Goal: Task Accomplishment & Management: Manage account settings

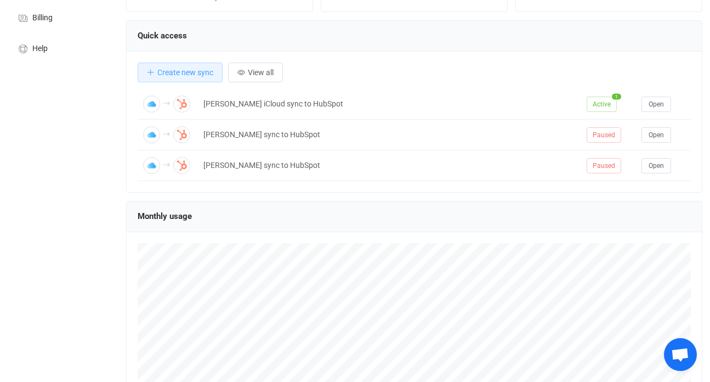
scroll to position [186, 0]
click at [279, 70] on button "View all" at bounding box center [255, 73] width 55 height 20
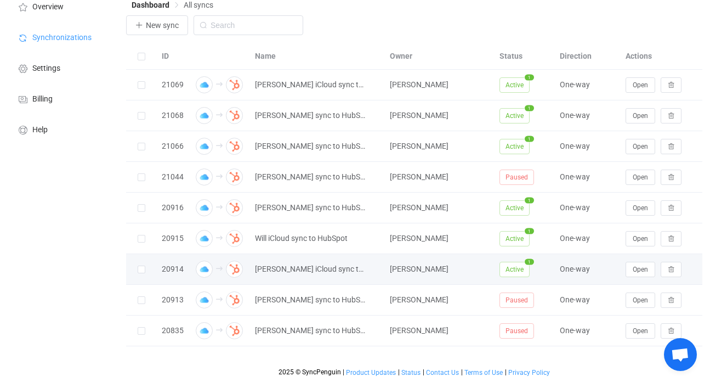
scroll to position [46, 0]
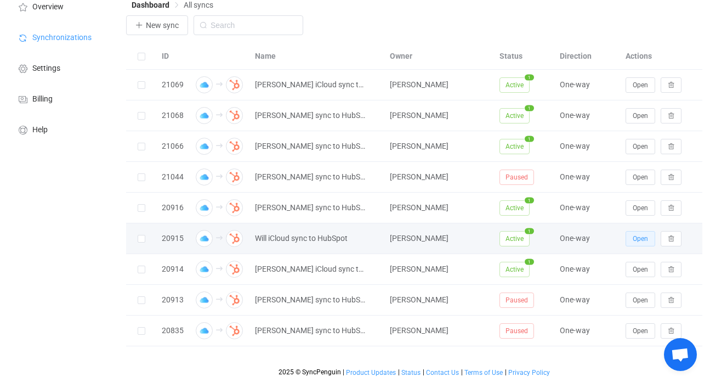
click at [637, 239] on span "Open" at bounding box center [640, 239] width 15 height 8
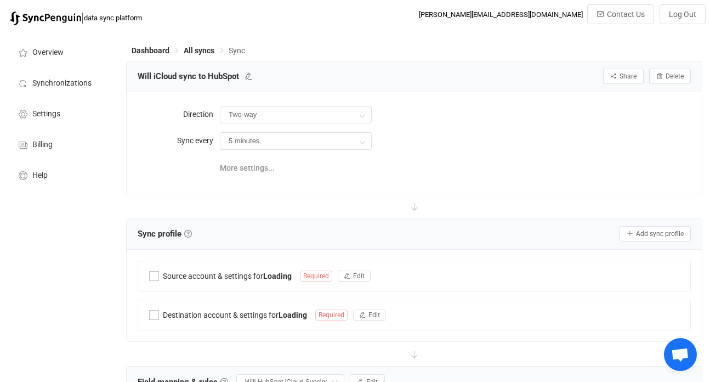
type input "iCloud → HubSpot"
type input "12 hours"
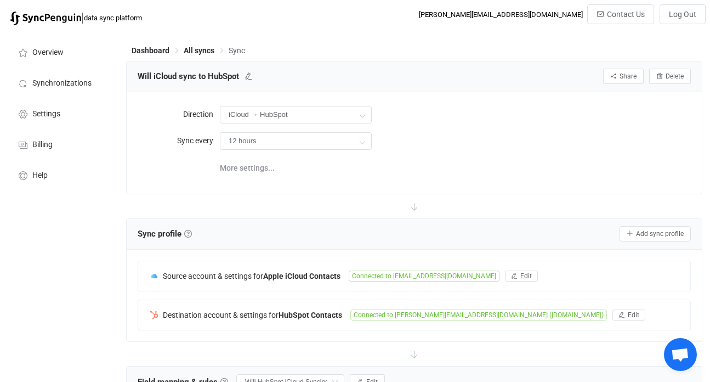
scroll to position [281, 0]
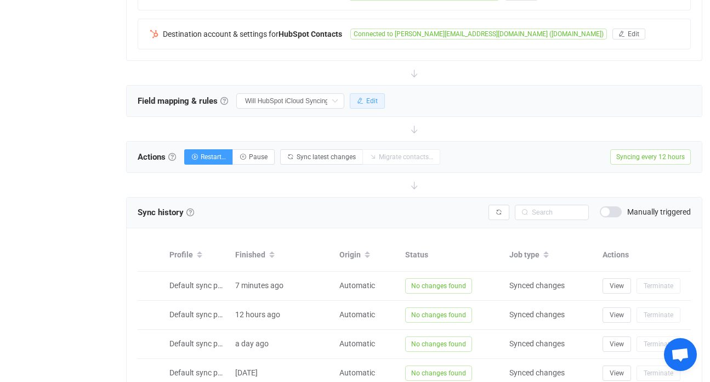
click at [371, 102] on span "Edit" at bounding box center [372, 101] width 12 height 8
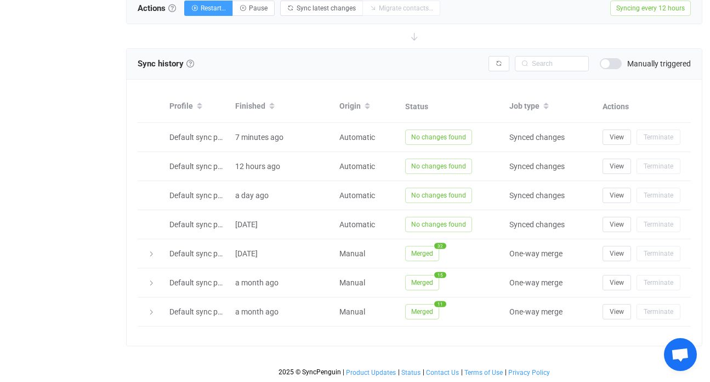
scroll to position [1185, 0]
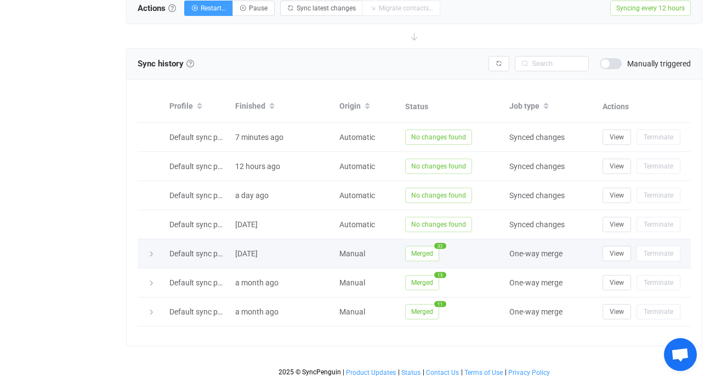
click at [152, 256] on icon at bounding box center [151, 254] width 7 height 7
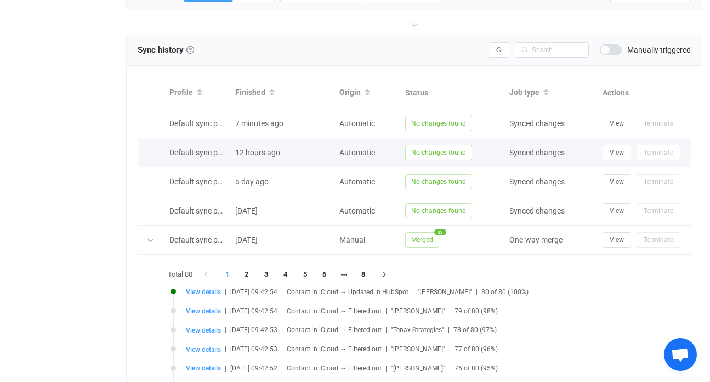
scroll to position [1206, 0]
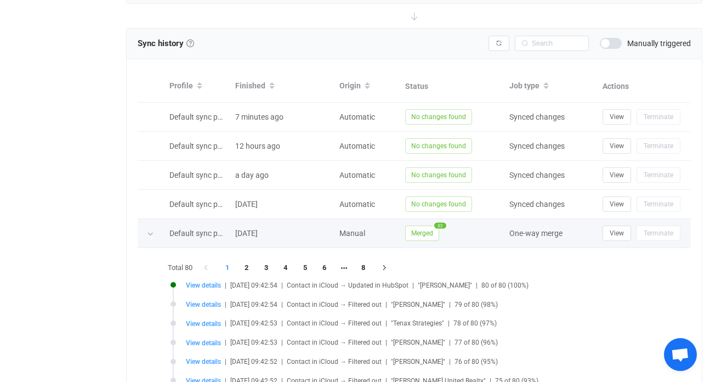
click at [150, 235] on icon at bounding box center [150, 233] width 7 height 7
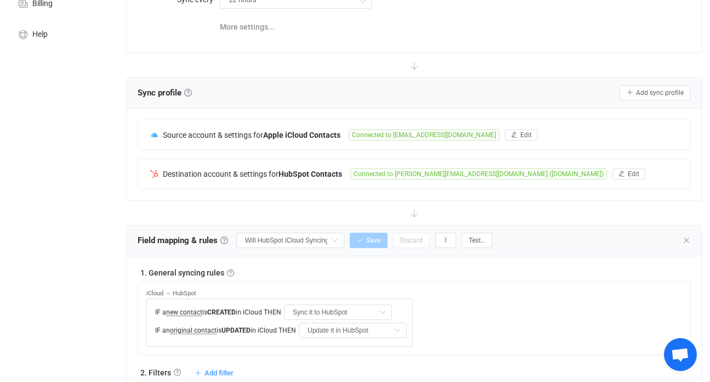
scroll to position [66, 0]
